Goal: Entertainment & Leisure: Browse casually

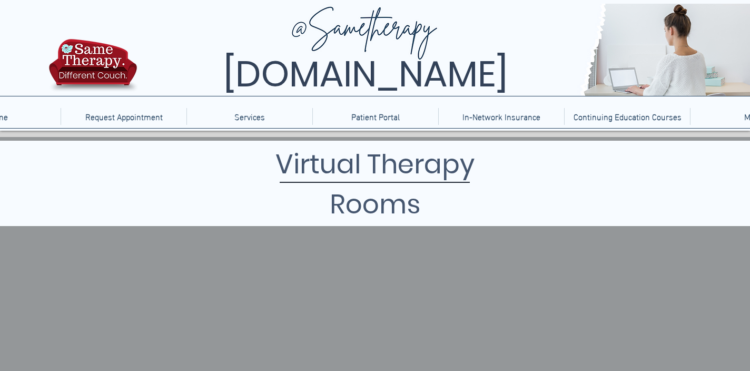
click at [252, 117] on p "Services" at bounding box center [249, 116] width 41 height 17
click at [352, 170] on h1 "Virtual Therapy Rooms" at bounding box center [375, 184] width 320 height 80
click at [357, 204] on h1 "Virtual Therapy Rooms" at bounding box center [375, 184] width 320 height 80
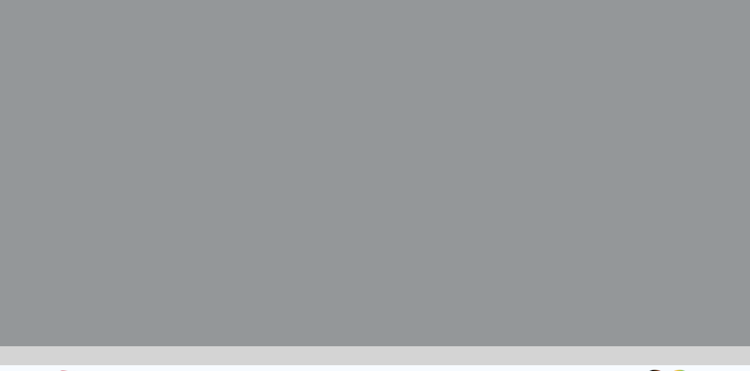
scroll to position [387, 0]
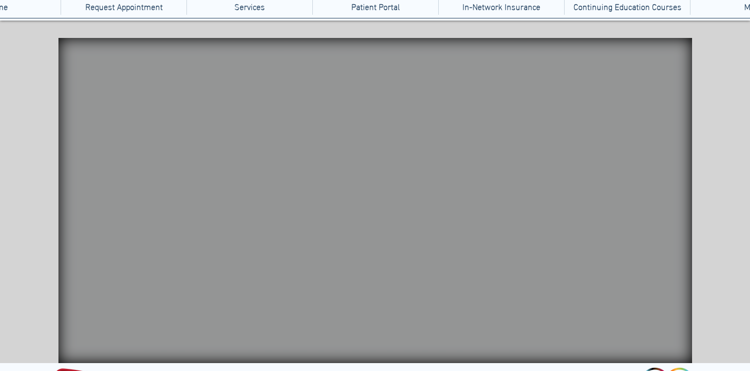
scroll to position [162, 0]
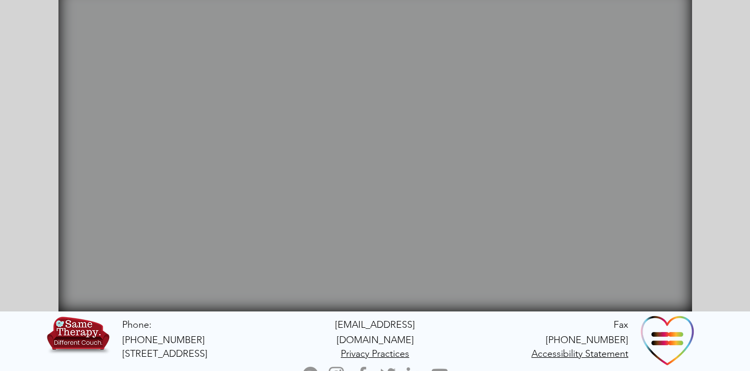
click at [420, 189] on video "Your Video Title Video Player" at bounding box center [375, 148] width 634 height 325
click at [157, 93] on icon "main content" at bounding box center [114, 58] width 95 height 94
click at [569, 229] on video "Your Video Title Video Player" at bounding box center [375, 148] width 634 height 325
click at [575, 165] on icon "An image of a hashtag sign that when clicked brings you to a Jackson Pollock ga…" at bounding box center [588, 168] width 32 height 32
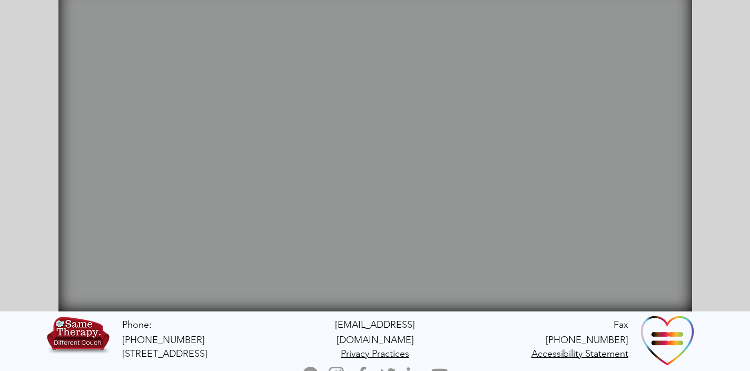
click at [538, 160] on icon "main content" at bounding box center [540, 162] width 41 height 43
click at [558, 115] on icon "An image of a fidget spinner that when clicked brings you to a fidget spinner w…" at bounding box center [571, 117] width 31 height 26
click at [519, 80] on video "Your Video Title Video Player" at bounding box center [375, 148] width 634 height 325
click at [476, 53] on icon "A decorative image of a firework on a wall." at bounding box center [480, 46] width 50 height 60
click at [288, 179] on video "Your Video Title Video Player" at bounding box center [375, 148] width 634 height 325
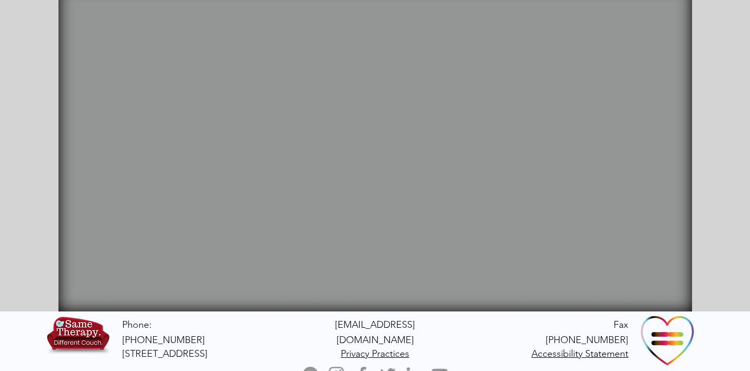
click at [393, 179] on video "Your Video Title Video Player" at bounding box center [375, 148] width 634 height 325
click at [579, 169] on icon "An image of a hashtag sign that when clicked brings you to a Jackson Pollock ga…" at bounding box center [588, 168] width 32 height 32
